Goal: Transaction & Acquisition: Purchase product/service

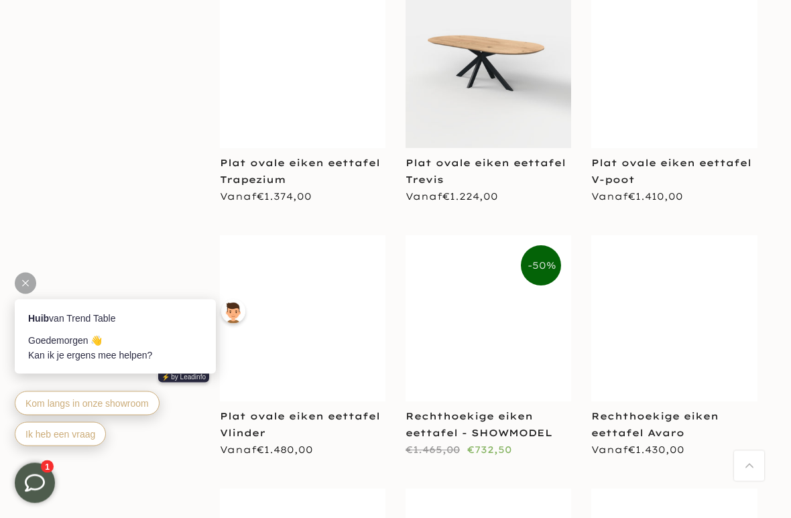
scroll to position [7281, 0]
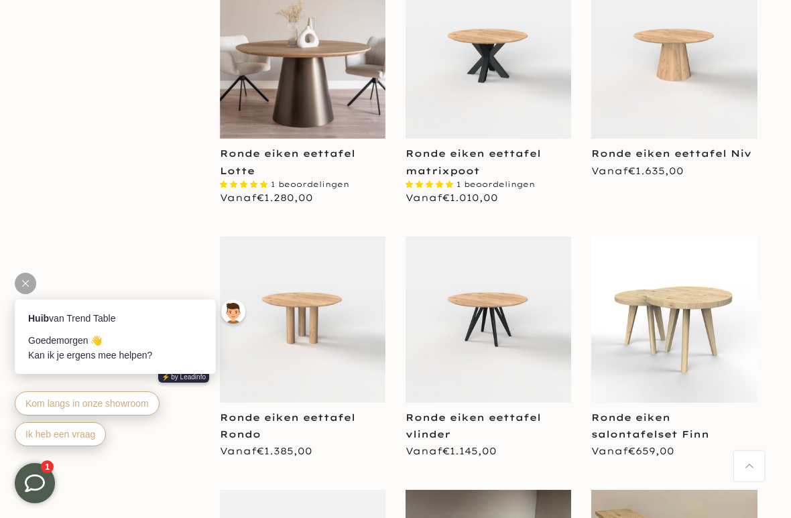
scroll to position [8846, 0]
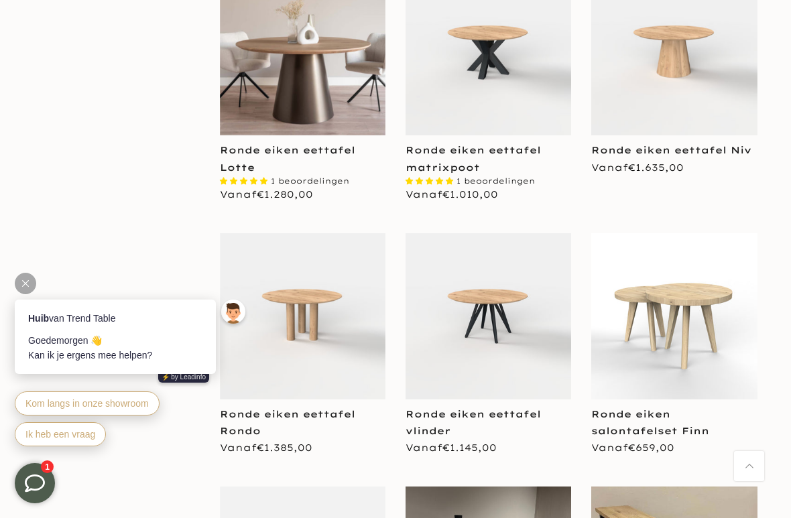
click at [515, 310] on img at bounding box center [489, 316] width 166 height 166
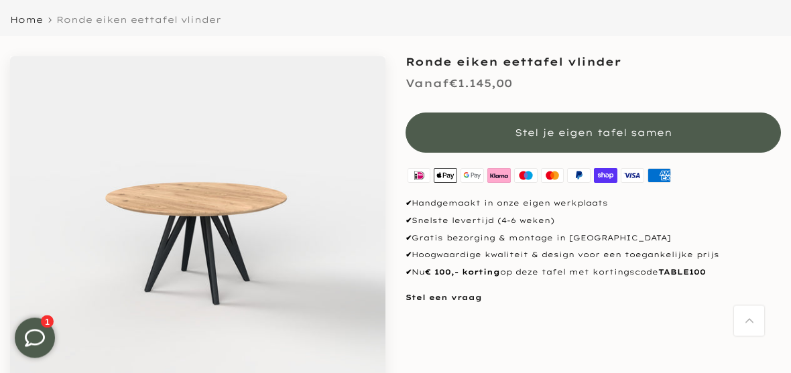
scroll to position [113, 0]
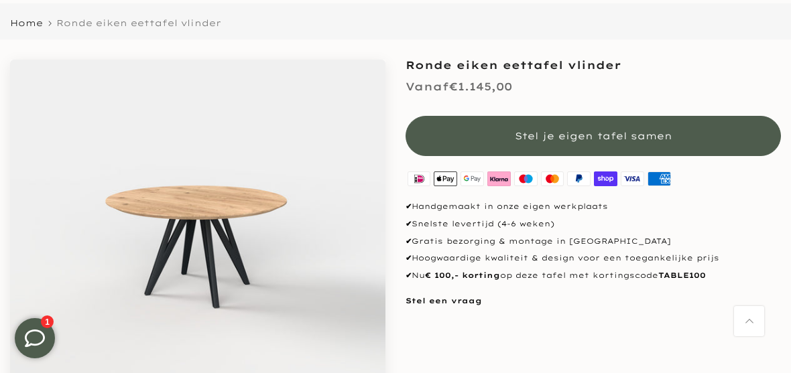
click at [648, 129] on button "Stel je eigen tafel samen" at bounding box center [593, 136] width 375 height 40
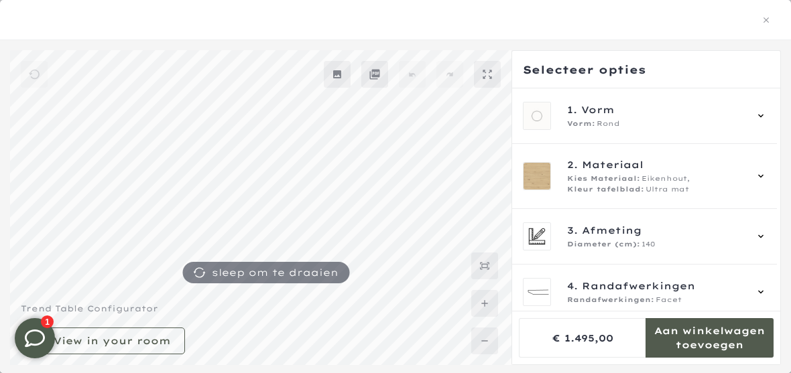
scroll to position [44, 0]
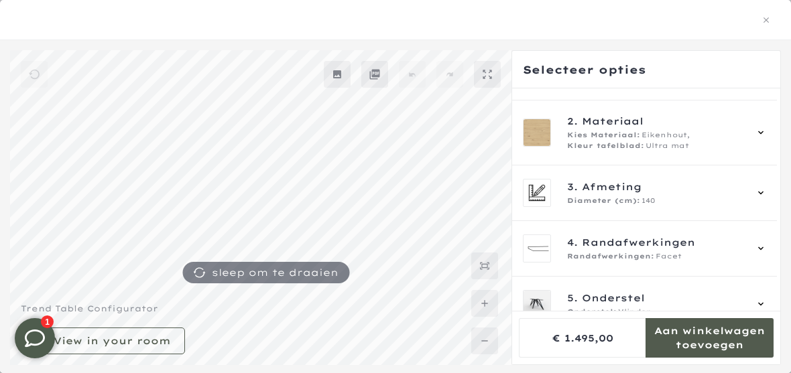
click at [763, 192] on icon at bounding box center [760, 192] width 5 height 3
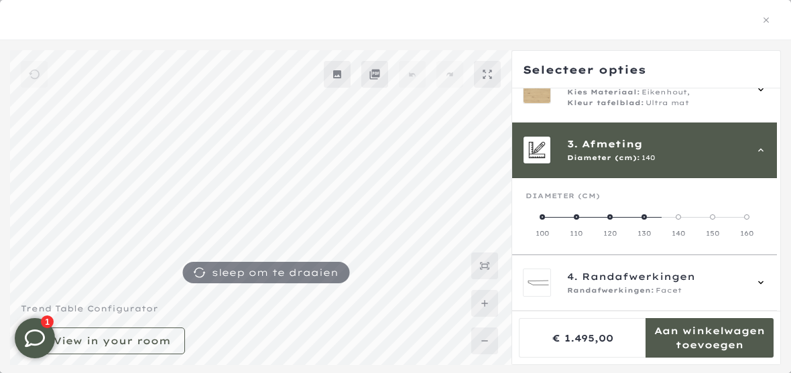
scroll to position [121, 0]
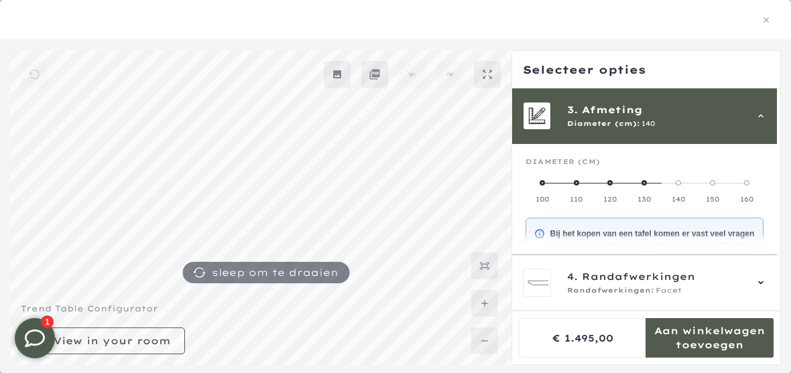
click at [619, 184] on label "120" at bounding box center [610, 191] width 34 height 27
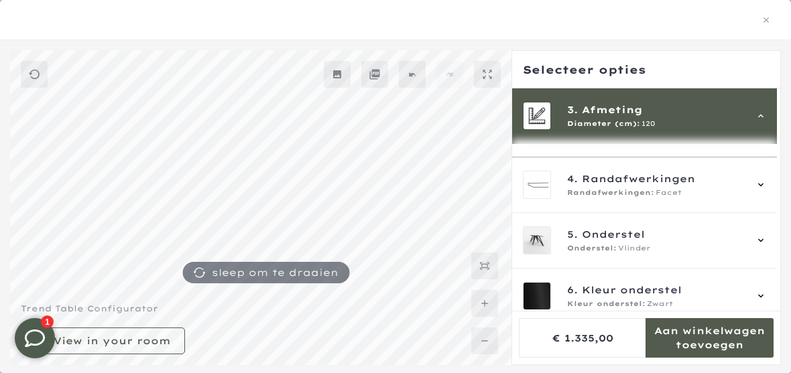
scroll to position [344, 0]
click at [694, 299] on div "Kleur onderstel: Zwart" at bounding box center [656, 304] width 178 height 11
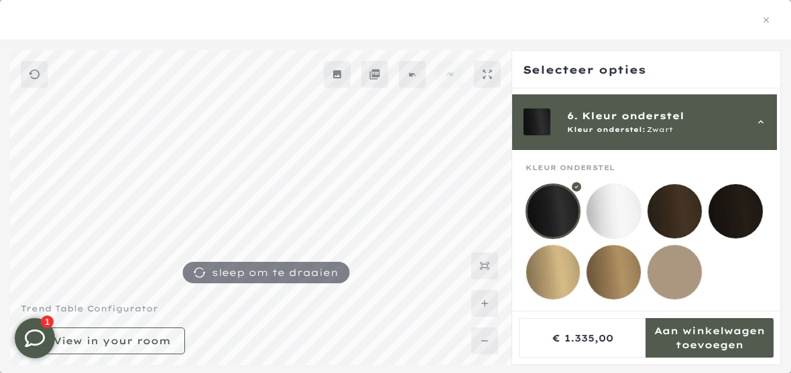
scroll to position [288, 0]
click at [684, 274] on mmq-loader at bounding box center [675, 272] width 54 height 54
click at [609, 258] on mmq-loader at bounding box center [614, 272] width 54 height 54
click at [577, 274] on mmq-loader at bounding box center [553, 272] width 54 height 54
click at [683, 205] on mmq-loader at bounding box center [675, 211] width 54 height 54
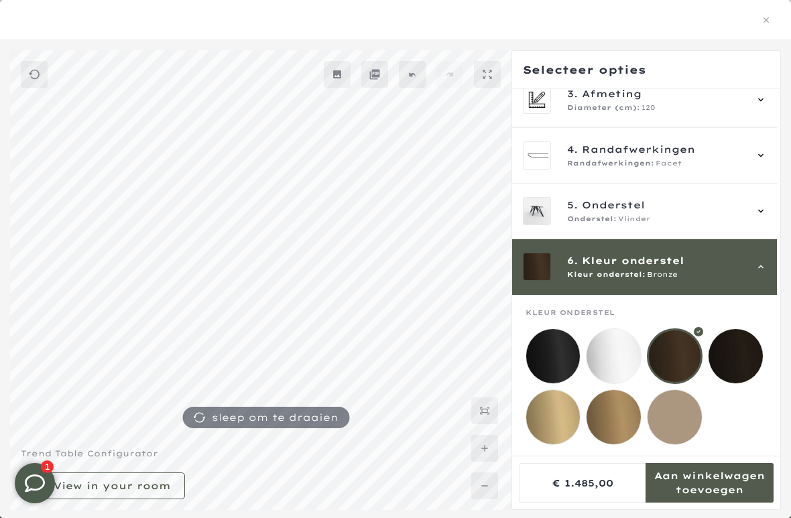
scroll to position [1228, 0]
